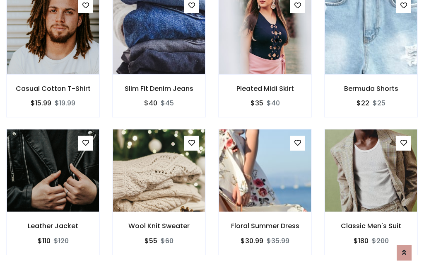
click at [212, 136] on div "Floral Summer Dress $30.99 $35.99" at bounding box center [265, 197] width 106 height 137
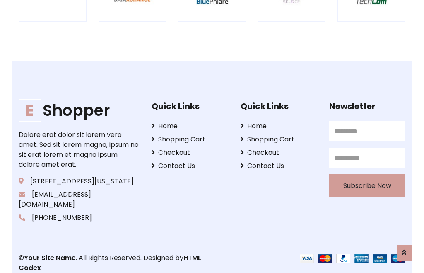
scroll to position [1578, 0]
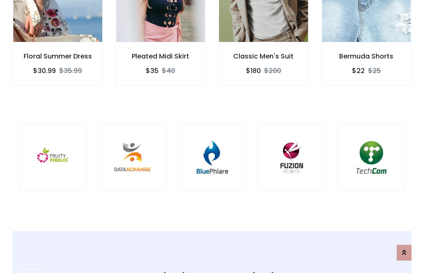
click at [212, 136] on img at bounding box center [212, 157] width 47 height 47
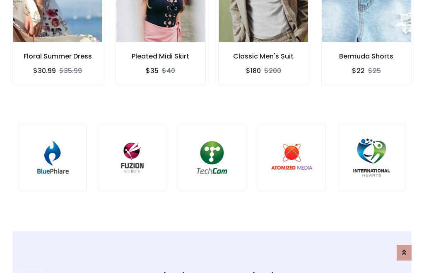
click at [212, 136] on img at bounding box center [212, 157] width 47 height 47
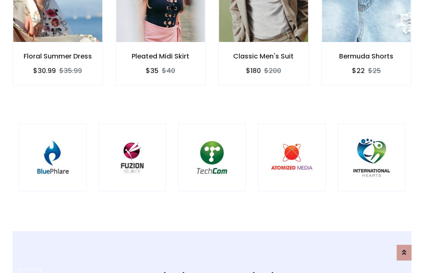
click at [212, 136] on img at bounding box center [212, 157] width 47 height 47
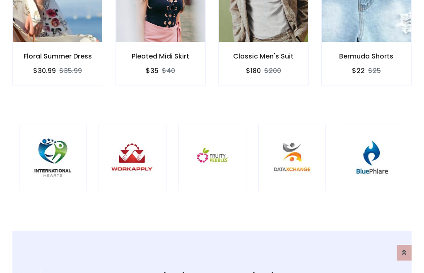
scroll to position [0, 0]
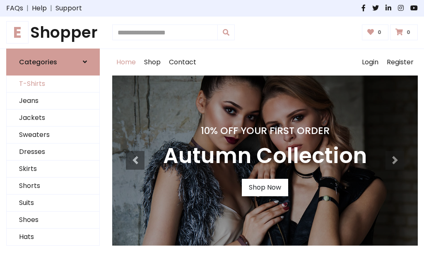
click at [53, 84] on link "T-Shirts" at bounding box center [53, 83] width 93 height 17
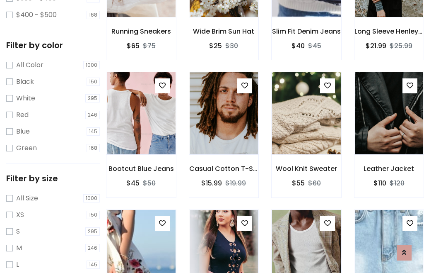
scroll to position [77, 0]
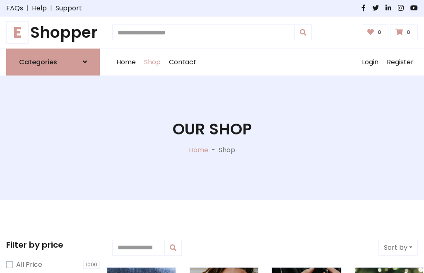
click at [53, 32] on h1 "E Shopper" at bounding box center [53, 32] width 94 height 19
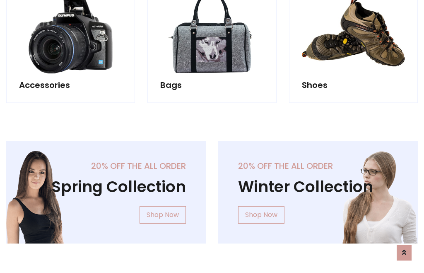
scroll to position [805, 0]
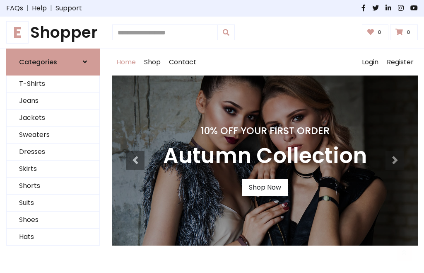
scroll to position [272, 0]
